Goal: Transaction & Acquisition: Purchase product/service

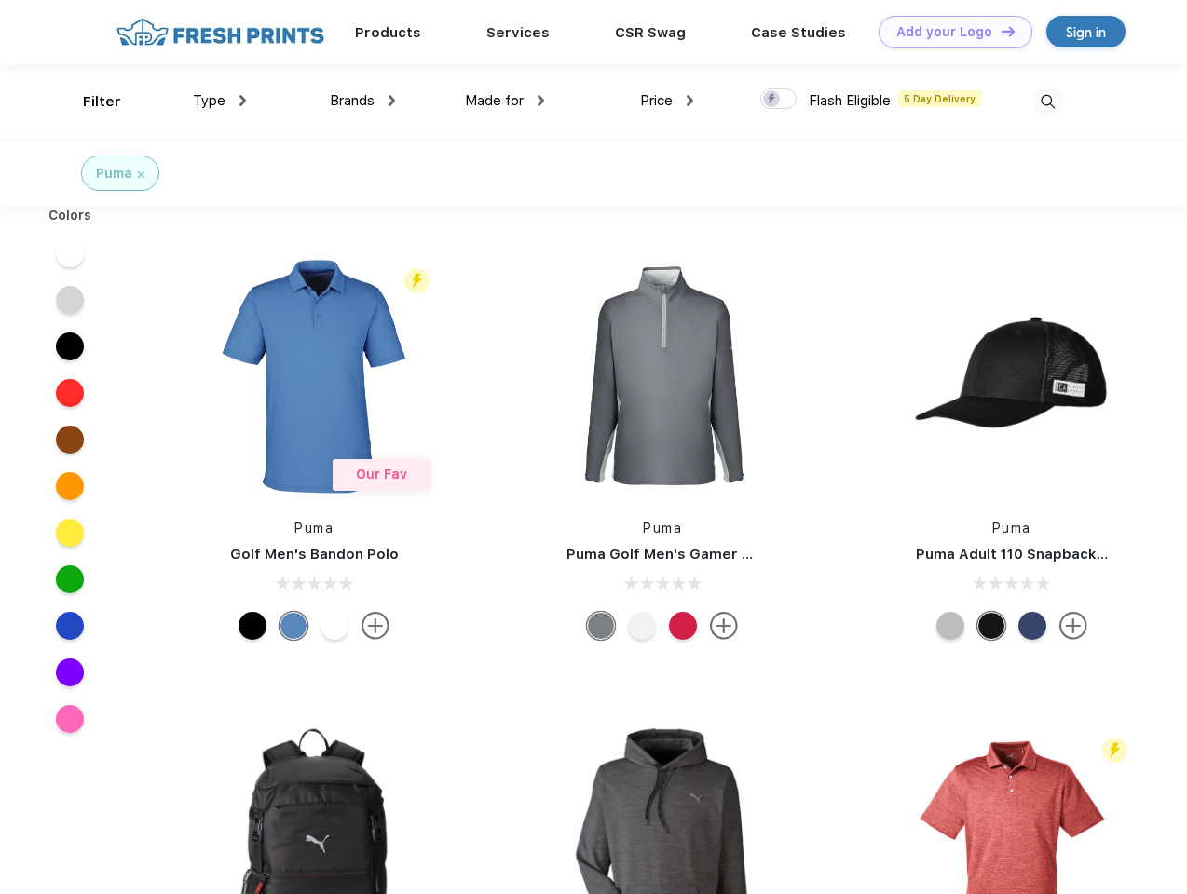
click at [948, 32] on link "Add your Logo Design Tool" at bounding box center [956, 32] width 154 height 33
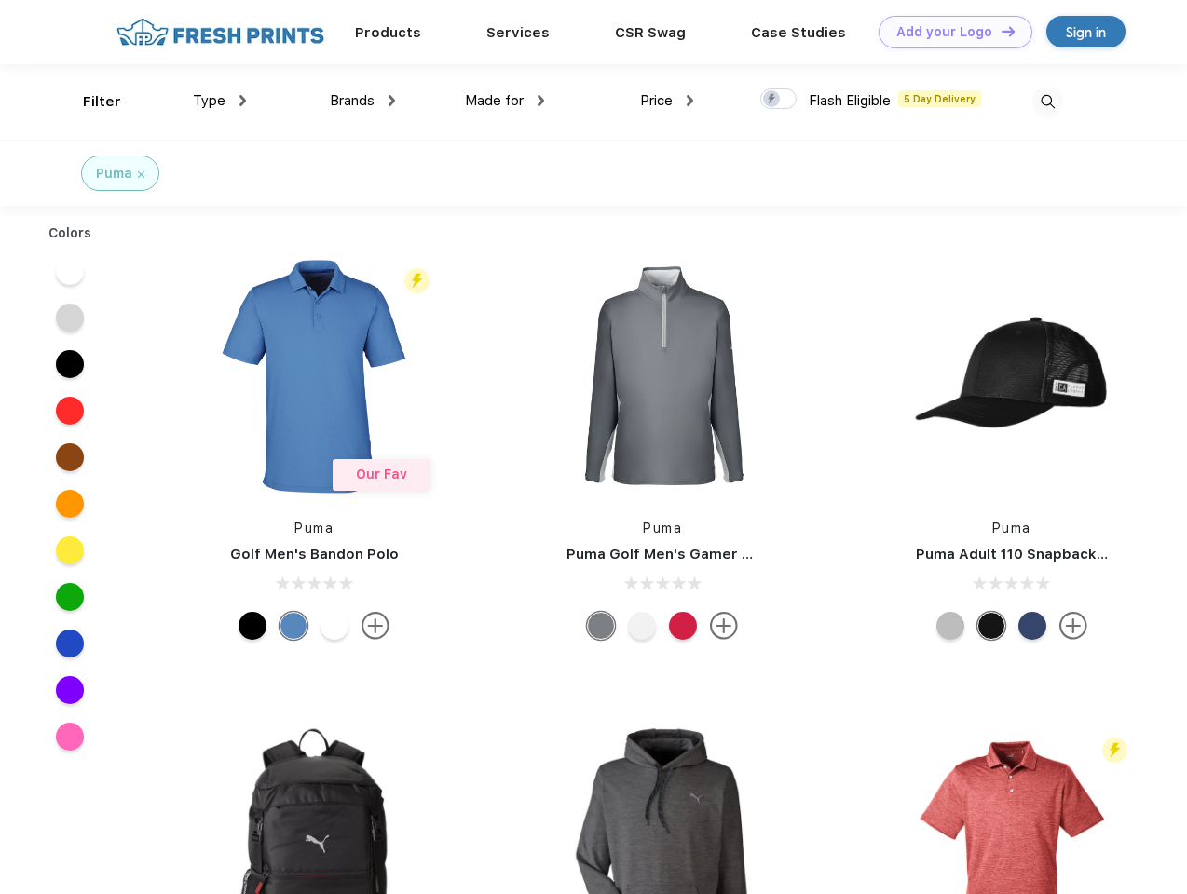
click at [0, 0] on div "Design Tool" at bounding box center [0, 0] width 0 height 0
click at [1000, 31] on link "Add your Logo Design Tool" at bounding box center [956, 32] width 154 height 33
click at [89, 102] on div "Filter" at bounding box center [102, 101] width 38 height 21
click at [220, 101] on span "Type" at bounding box center [209, 100] width 33 height 17
click at [362, 101] on span "Brands" at bounding box center [352, 100] width 45 height 17
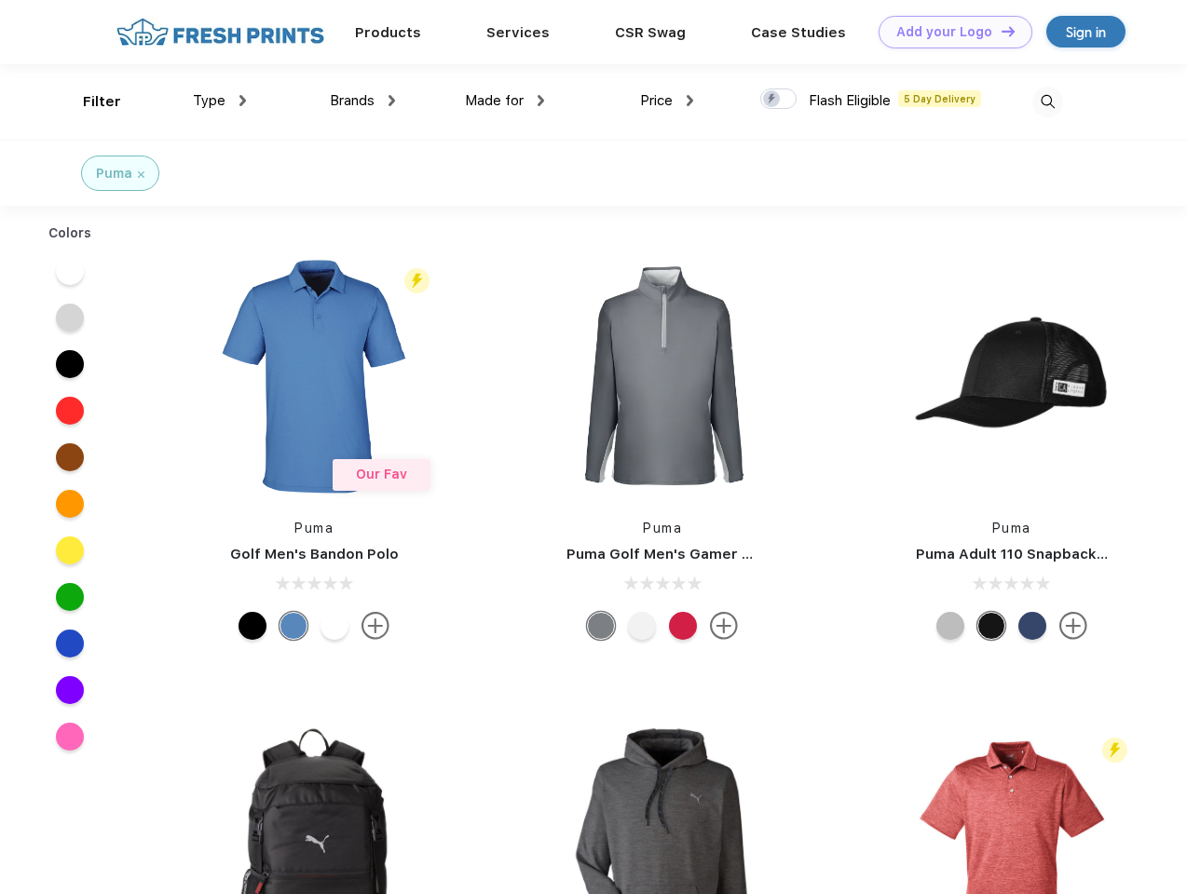
click at [505, 101] on span "Made for" at bounding box center [494, 100] width 59 height 17
click at [667, 101] on span "Price" at bounding box center [656, 100] width 33 height 17
click at [779, 100] on div at bounding box center [778, 99] width 36 height 20
click at [772, 100] on input "checkbox" at bounding box center [766, 94] width 12 height 12
click at [1047, 102] on img at bounding box center [1047, 102] width 31 height 31
